Goal: Transaction & Acquisition: Purchase product/service

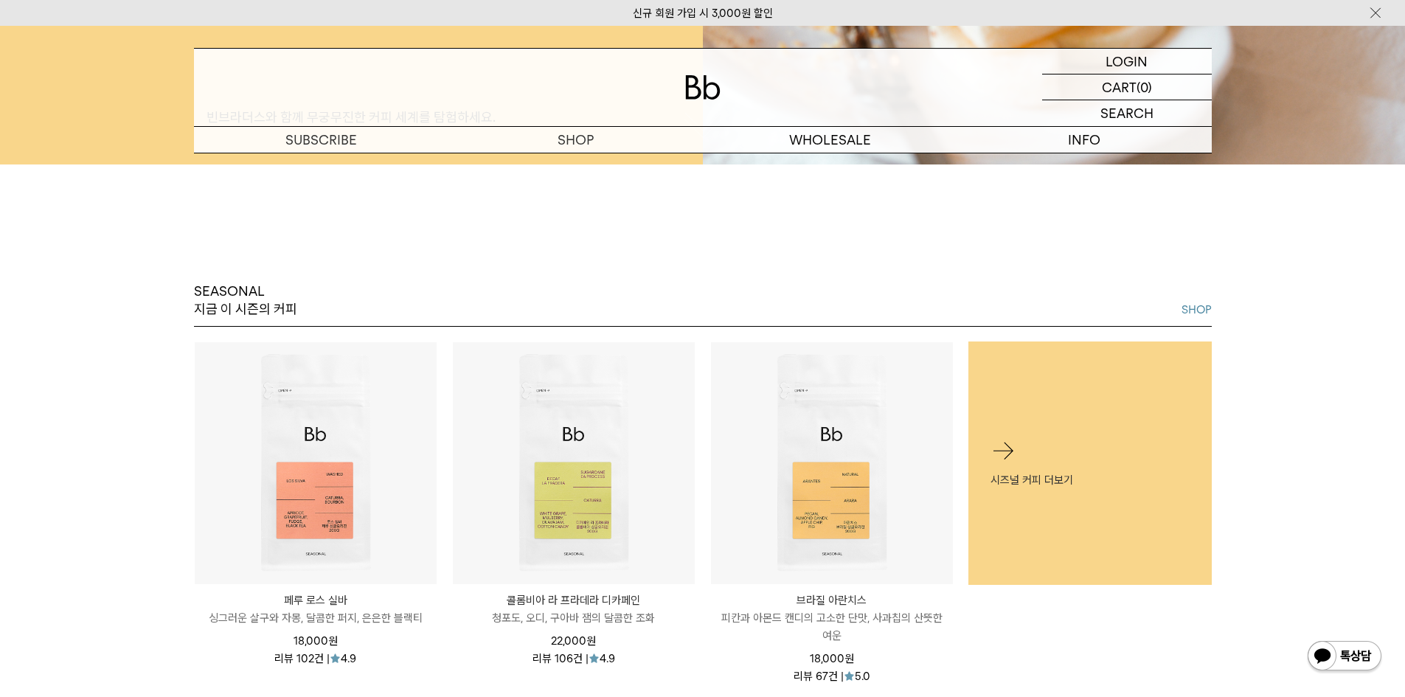
scroll to position [590, 0]
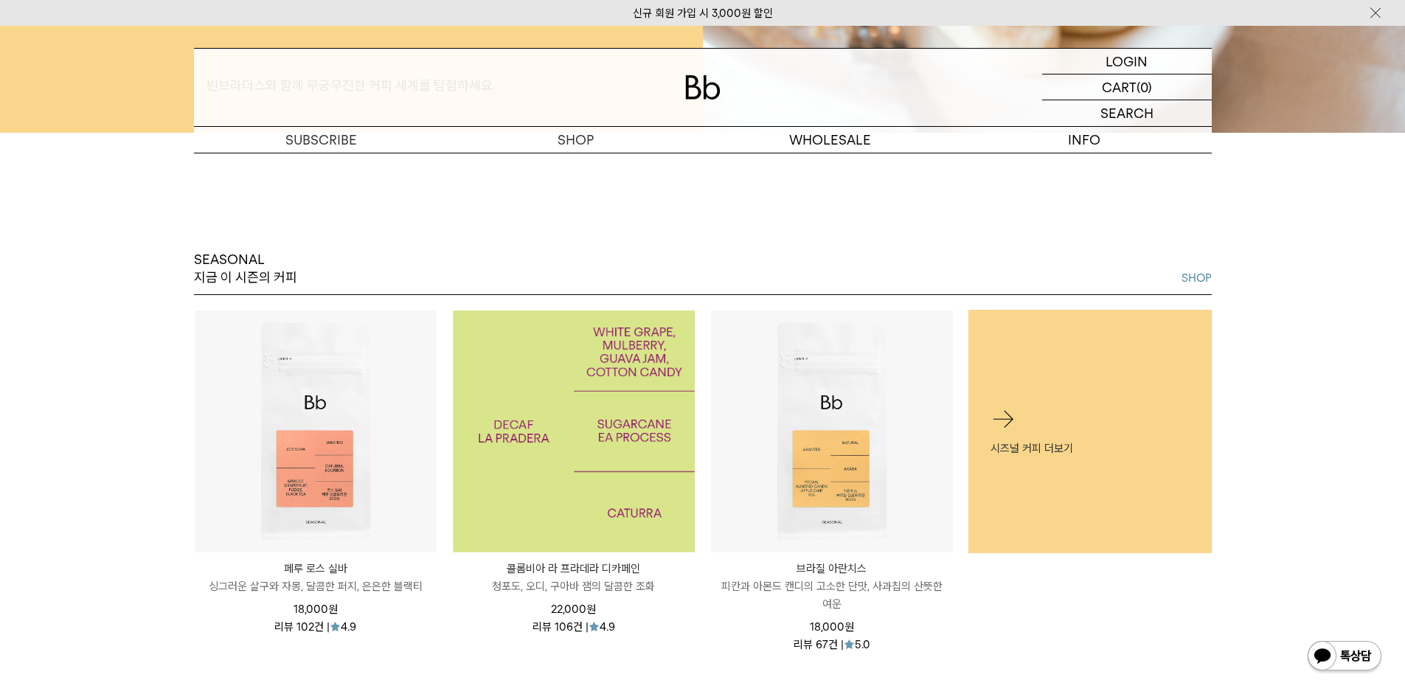
click at [557, 446] on img at bounding box center [574, 432] width 242 height 242
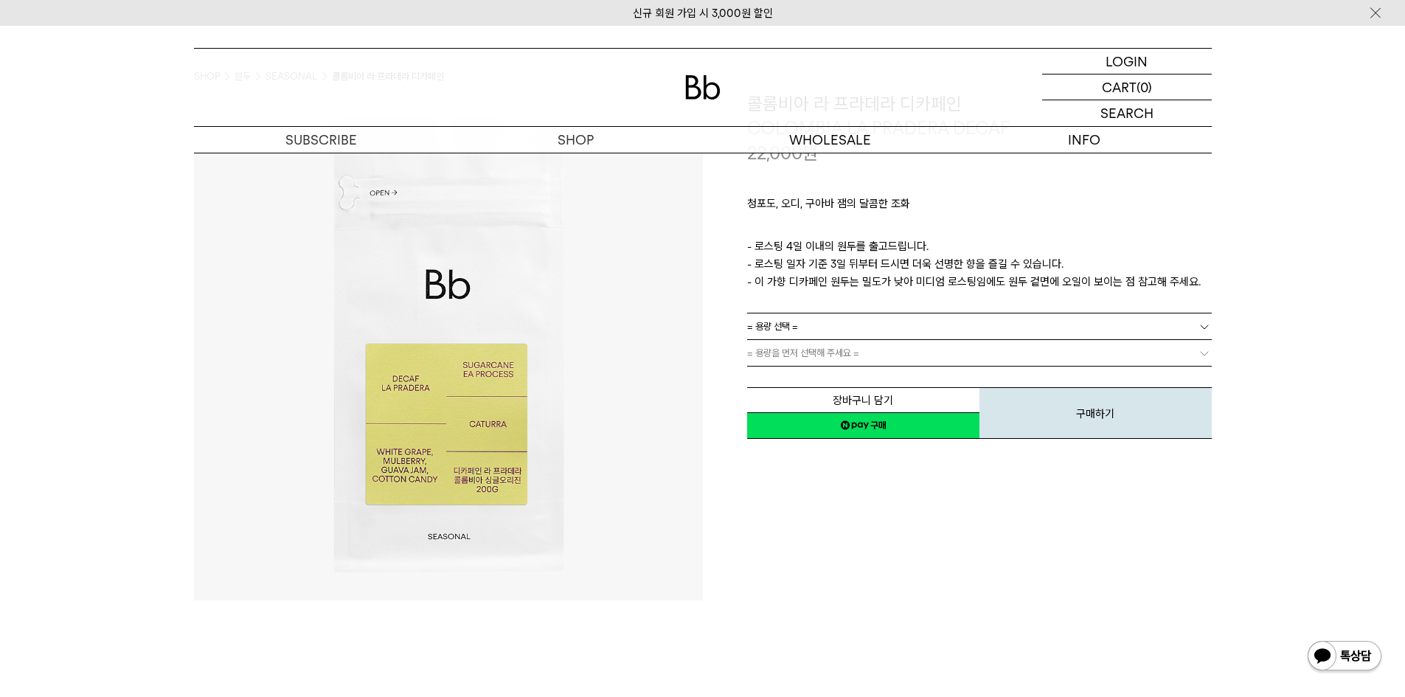
scroll to position [74, 0]
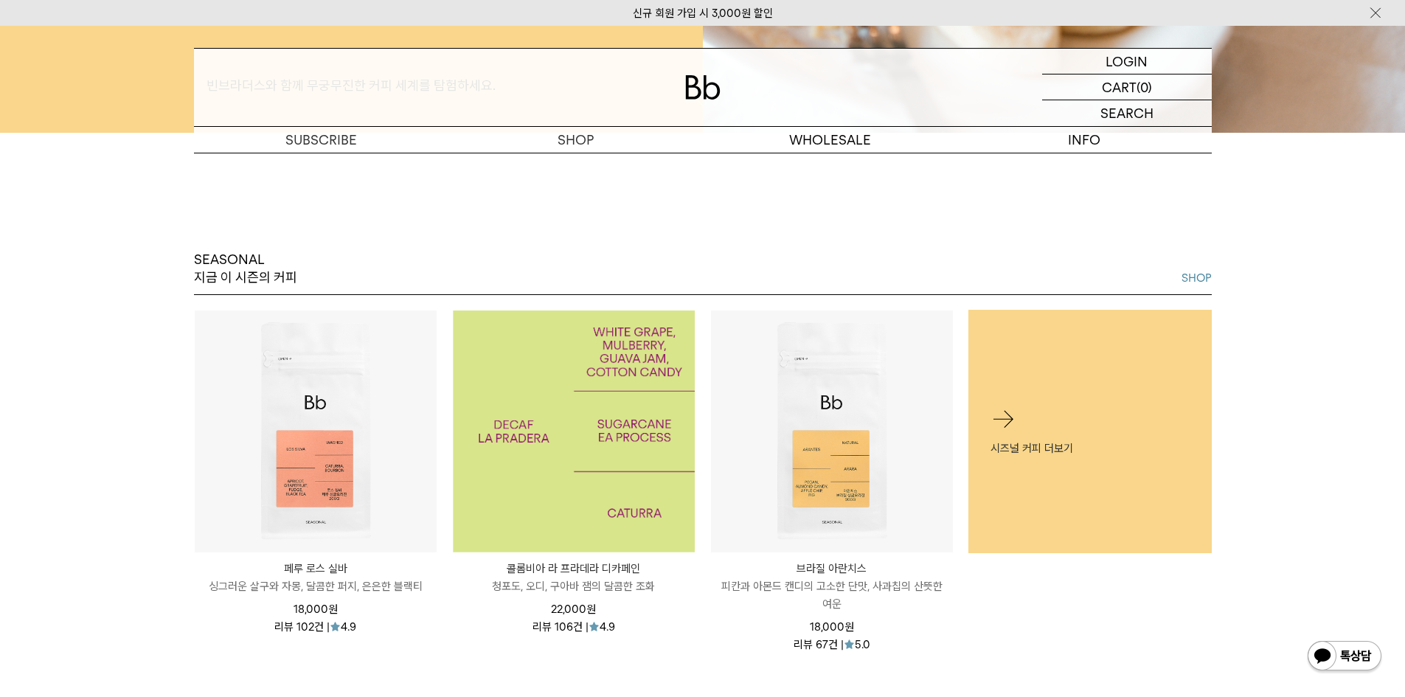
click at [576, 476] on img at bounding box center [574, 432] width 242 height 242
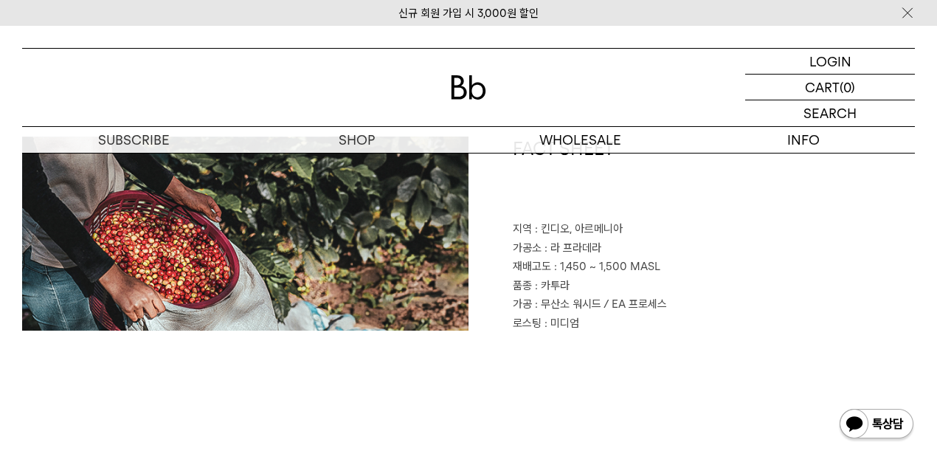
scroll to position [595, 0]
